Goal: Navigation & Orientation: Find specific page/section

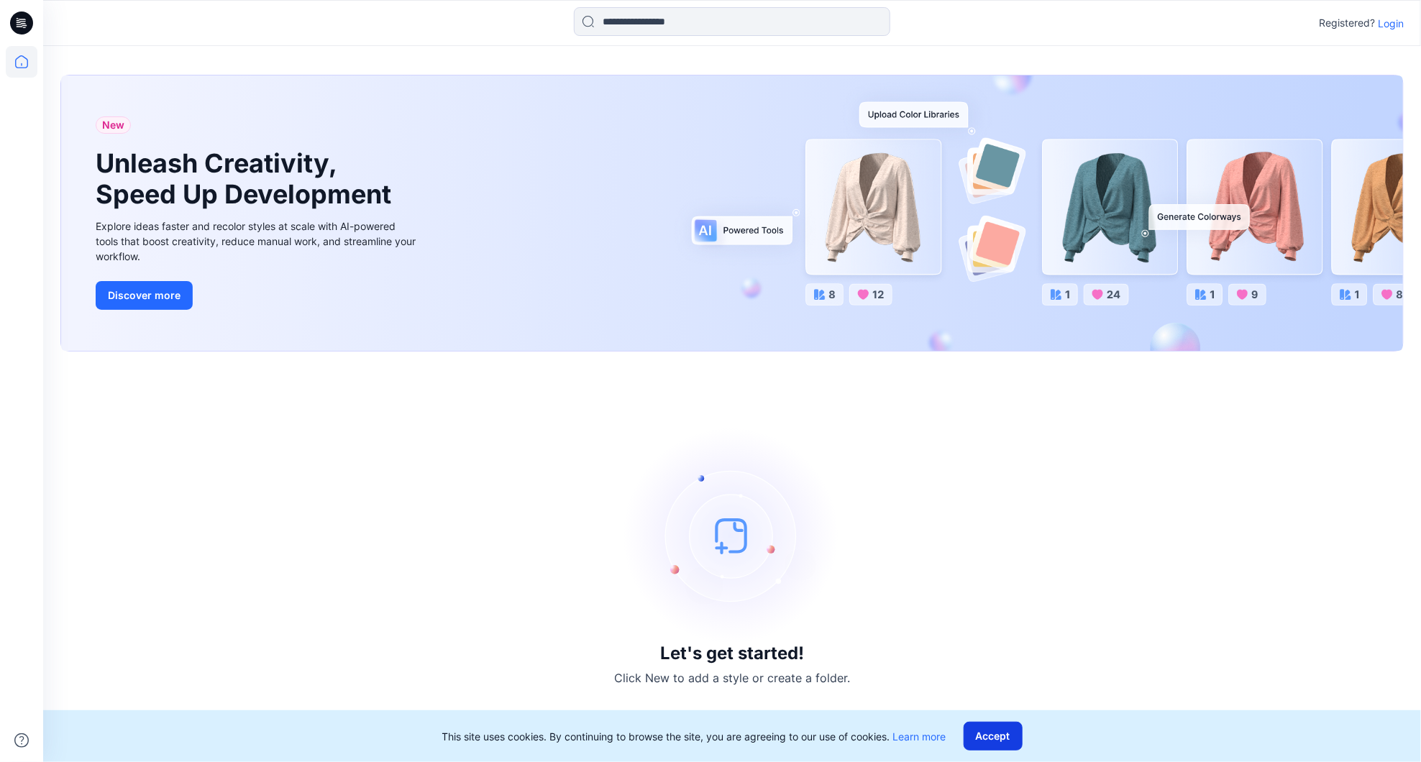
click at [992, 730] on button "Accept" at bounding box center [993, 736] width 59 height 29
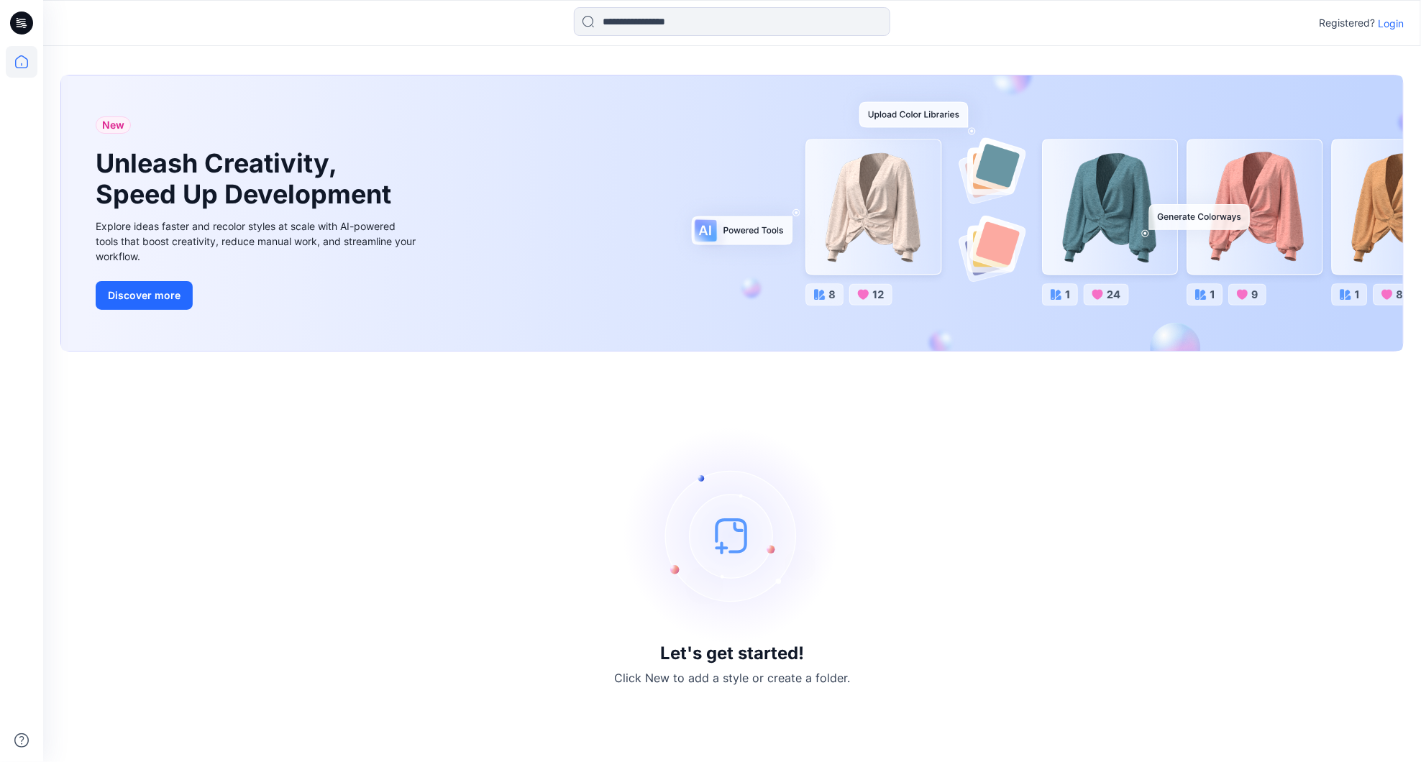
click at [1389, 23] on p "Login" at bounding box center [1391, 23] width 26 height 15
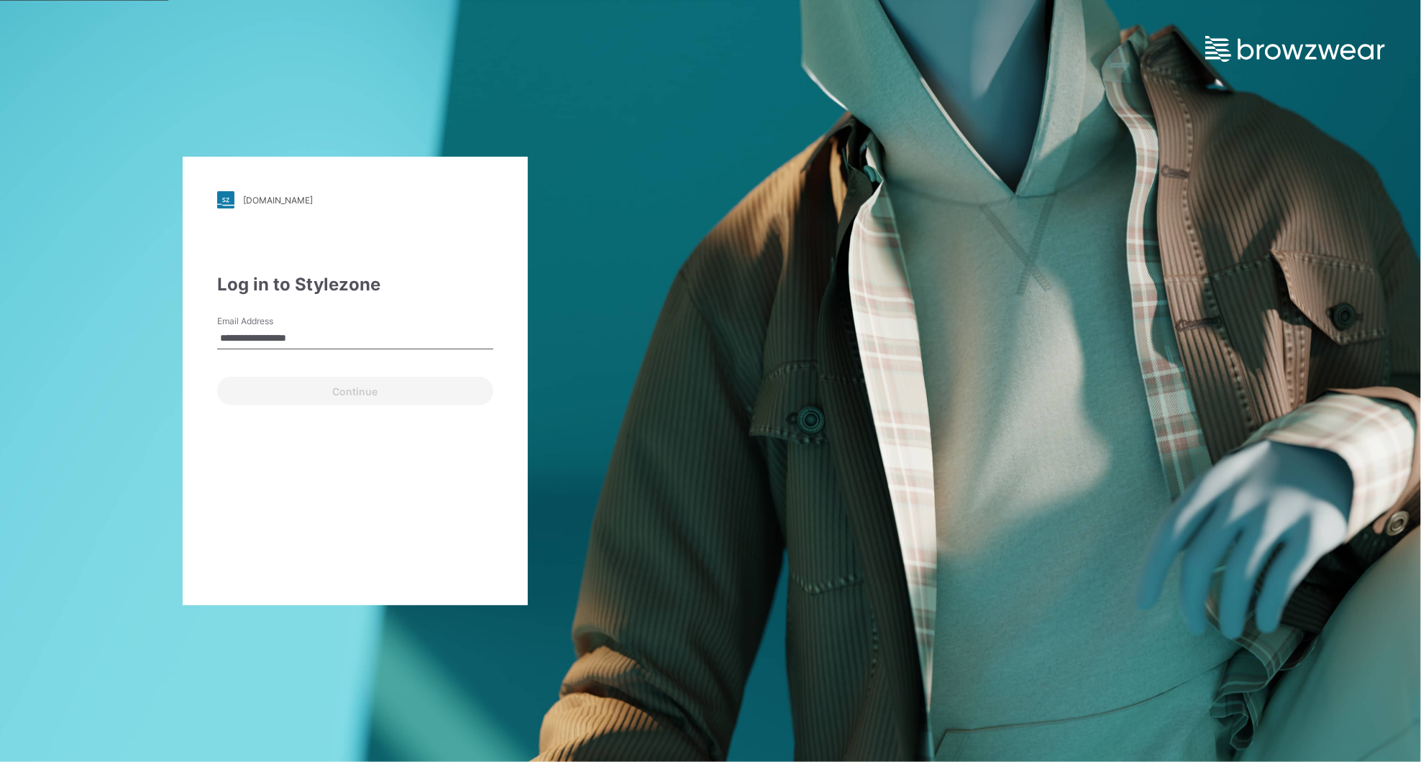
click at [355, 391] on button "Continue" at bounding box center [355, 391] width 276 height 29
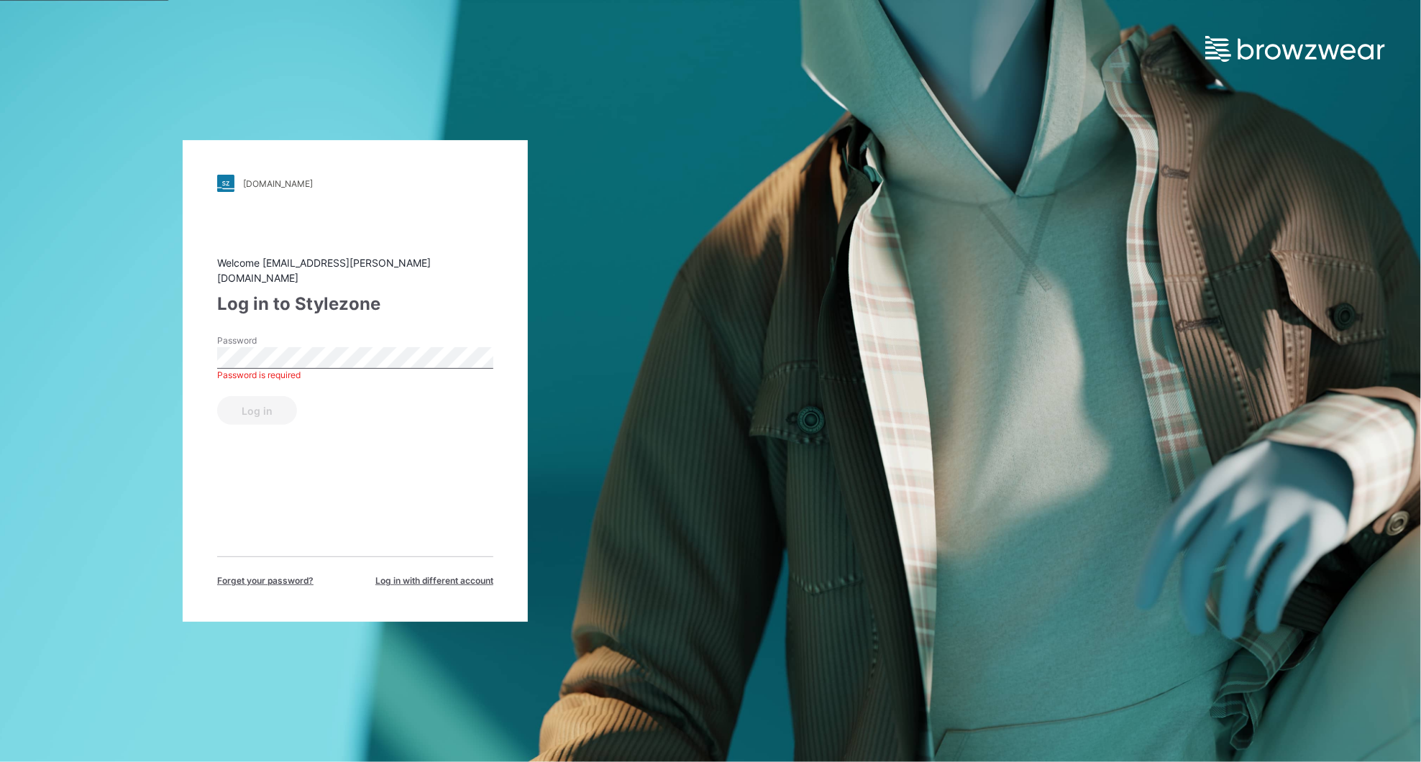
click at [256, 402] on button "Log in" at bounding box center [257, 410] width 80 height 29
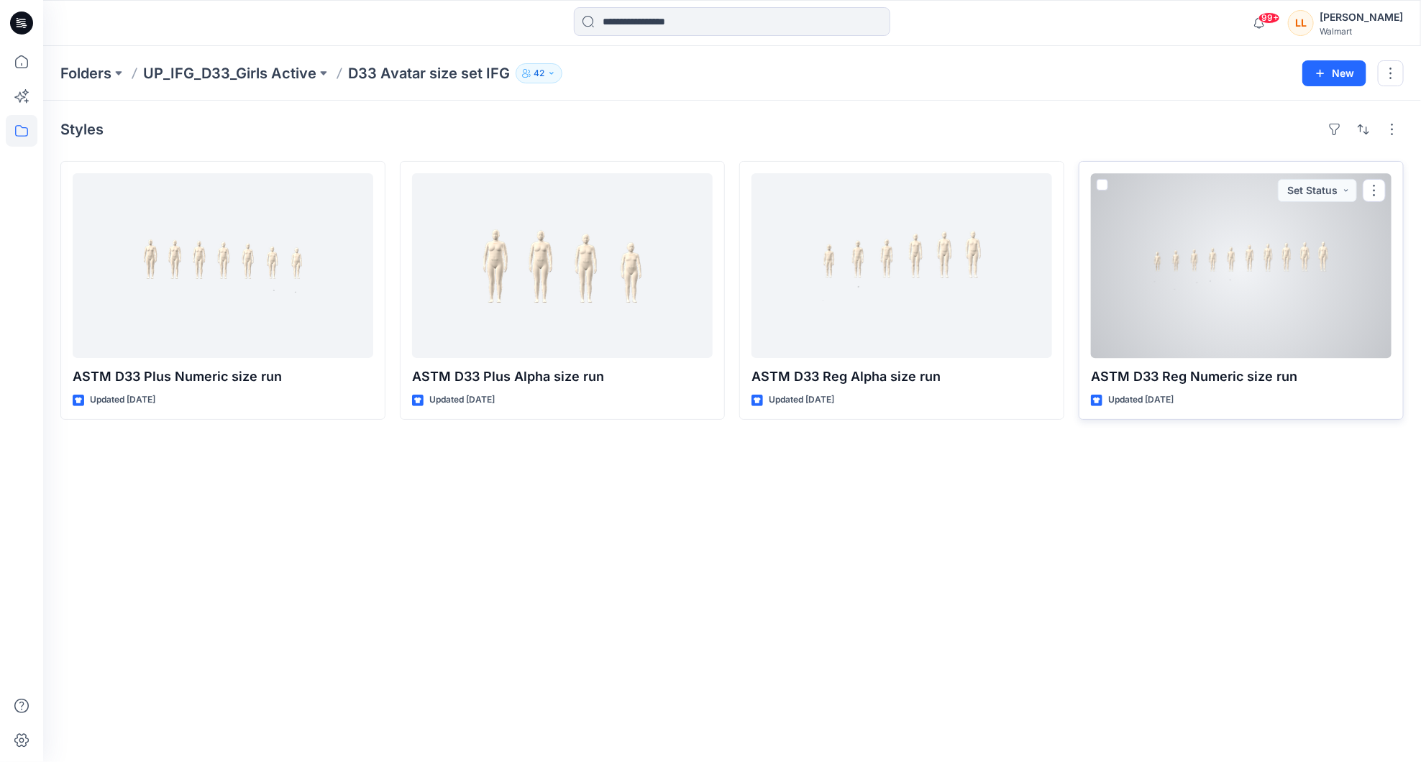
click at [1145, 283] on div at bounding box center [1241, 265] width 301 height 185
